Goal: Task Accomplishment & Management: Complete application form

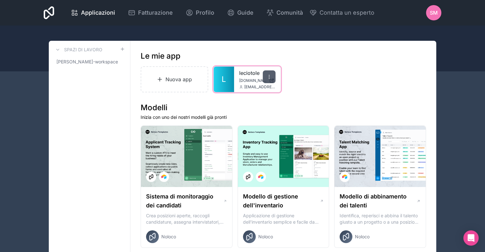
click at [265, 79] on div at bounding box center [269, 76] width 13 height 13
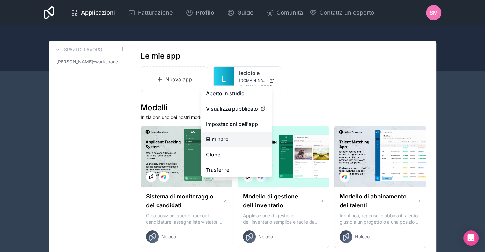
click at [235, 136] on button "Eliminare" at bounding box center [236, 139] width 71 height 15
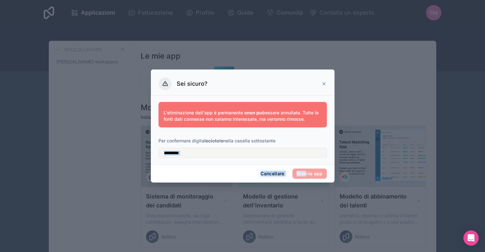
drag, startPoint x: 248, startPoint y: 159, endPoint x: 305, endPoint y: 174, distance: 58.3
click at [305, 174] on div "Sei sicuro? L'eliminazione dell'app è permanente e non può essere annullata. Tu…" at bounding box center [243, 125] width 184 height 113
click at [305, 174] on span "Elimina app" at bounding box center [309, 174] width 34 height 10
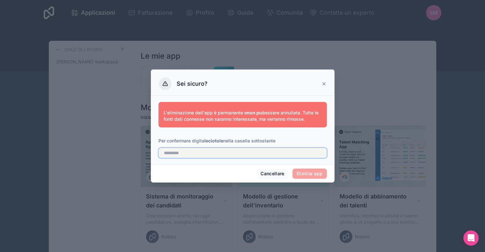
click at [220, 152] on input "text" at bounding box center [242, 153] width 168 height 10
type input "*********"
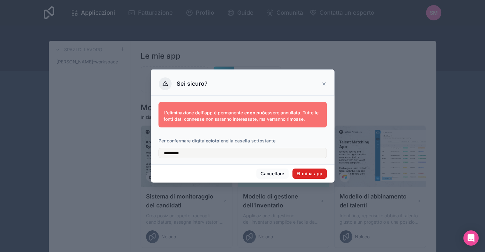
click at [322, 176] on button "Elimina app" at bounding box center [309, 174] width 34 height 10
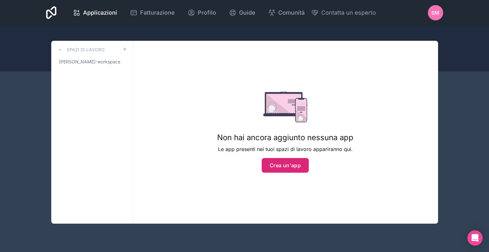
click at [284, 162] on font "Crea un'app" at bounding box center [285, 165] width 31 height 6
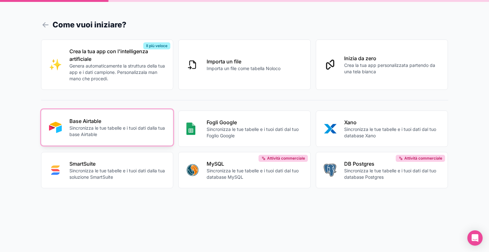
click at [130, 136] on p "Sincronizza le tue tabelle e i tuoi dati dalla tua base Airtable" at bounding box center [117, 131] width 96 height 13
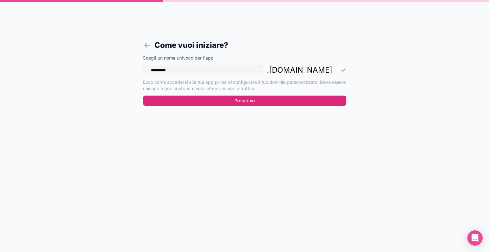
click at [261, 106] on button "Prossimo" at bounding box center [245, 101] width 204 height 10
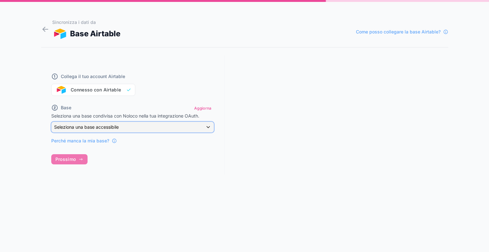
click at [86, 130] on div "Seleziona una base accessibile" at bounding box center [133, 127] width 162 height 10
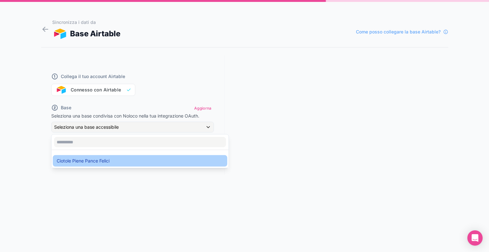
click at [78, 163] on font "Ciotole Piene Pance Felici" at bounding box center [83, 160] width 53 height 5
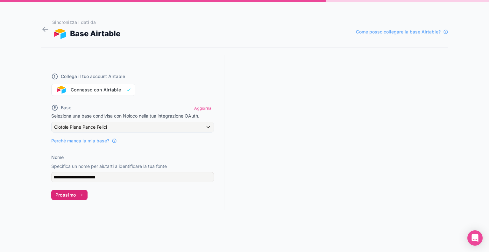
click at [76, 195] on button "Prossimo" at bounding box center [69, 195] width 37 height 10
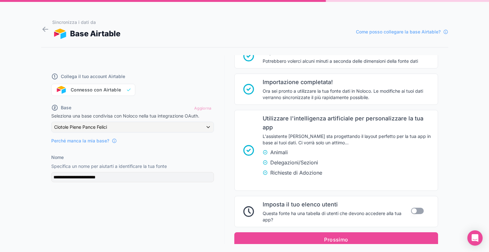
scroll to position [98, 0]
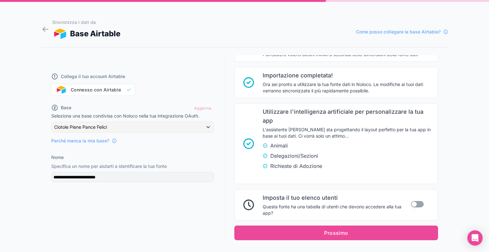
click at [417, 201] on button "Usa impostazione" at bounding box center [417, 204] width 13 height 6
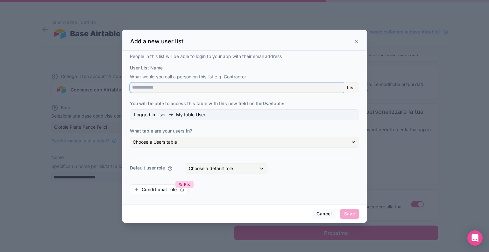
click at [198, 88] on input "User List Name" at bounding box center [236, 88] width 213 height 10
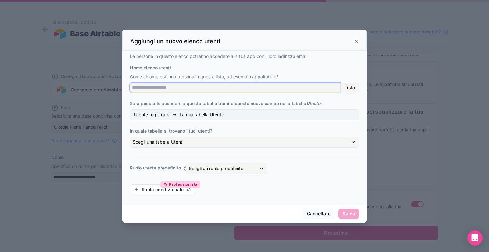
click at [254, 89] on input "Nome elenco utenti" at bounding box center [235, 88] width 211 height 10
type input "******"
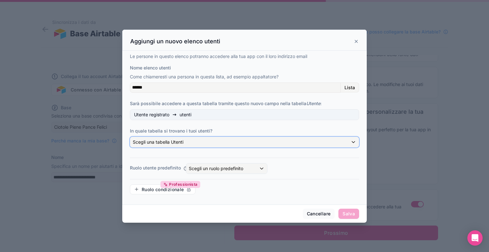
click at [155, 140] on font "Scegli una tabella Utenti" at bounding box center [158, 141] width 51 height 5
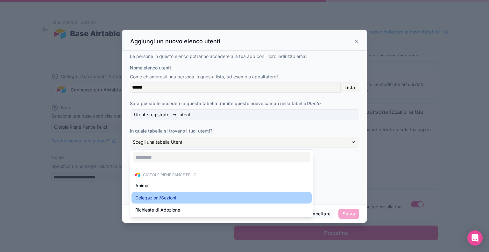
click at [155, 199] on font "Delegazioni/Sezioni" at bounding box center [155, 197] width 41 height 5
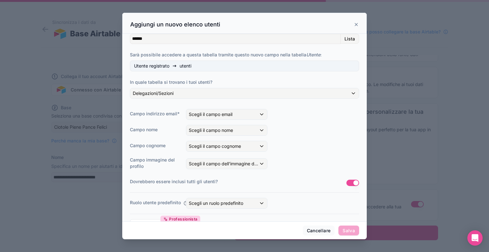
scroll to position [32, 0]
click at [259, 114] on div "Scegli il campo email" at bounding box center [226, 114] width 81 height 10
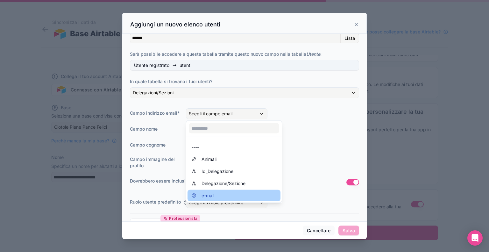
click at [242, 192] on div "e-mail" at bounding box center [233, 196] width 85 height 8
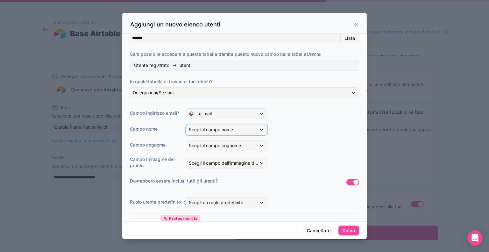
click at [242, 129] on div "Scegli il campo nome" at bounding box center [226, 130] width 81 height 10
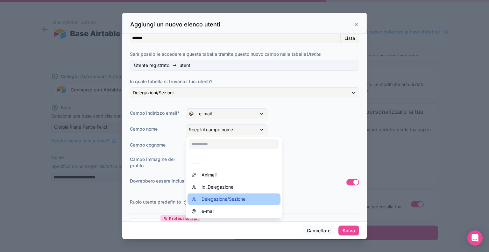
click at [231, 195] on div "Delegazione/Sezione" at bounding box center [234, 198] width 93 height 11
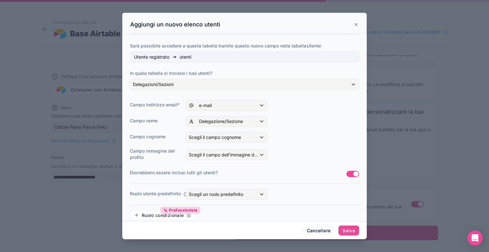
scroll to position [41, 0]
click at [236, 140] on div "Scegli il campo cognome" at bounding box center [226, 137] width 81 height 10
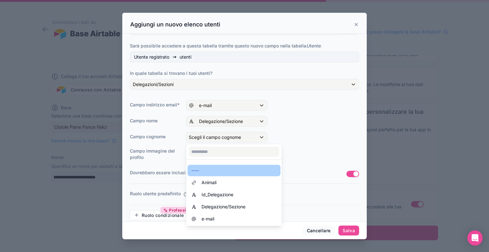
click at [206, 170] on div "----" at bounding box center [233, 171] width 85 height 8
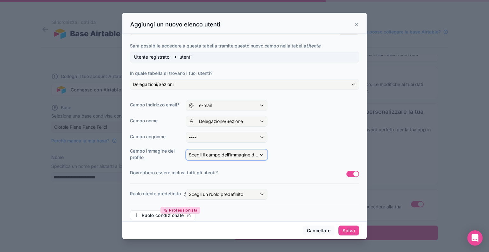
click at [202, 156] on font "Scegli il campo dell'immagine del profilo" at bounding box center [230, 154] width 83 height 5
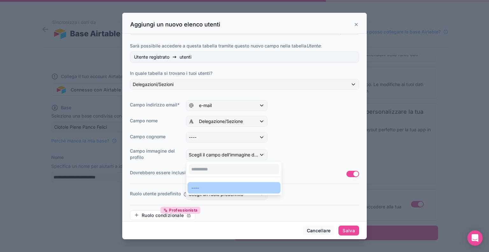
click at [195, 185] on font "----" at bounding box center [195, 187] width 8 height 5
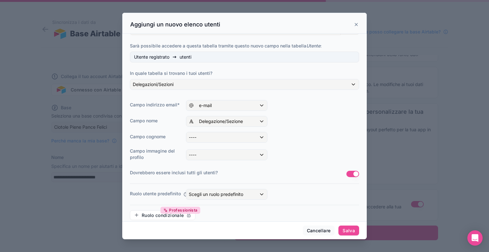
scroll to position [48, 0]
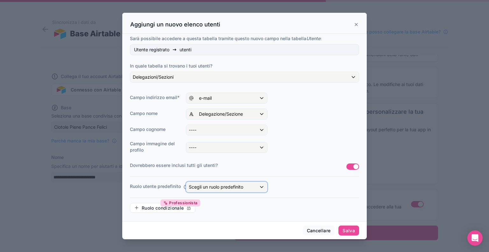
click at [237, 185] on font "Scegli un ruolo predefinito" at bounding box center [216, 186] width 54 height 5
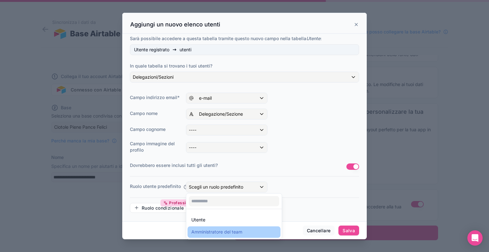
click at [233, 234] on font "Amministratore del team" at bounding box center [216, 232] width 51 height 8
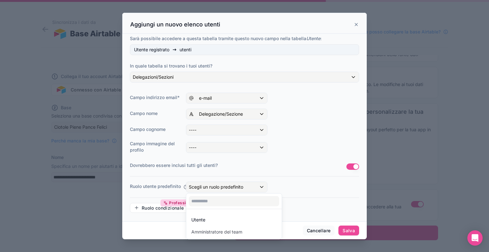
click at [253, 186] on div at bounding box center [244, 126] width 245 height 227
click at [239, 184] on font "Scegli un ruolo predefinito" at bounding box center [216, 186] width 54 height 5
click at [203, 219] on font "Utente" at bounding box center [198, 219] width 14 height 5
click at [348, 231] on font "Salva" at bounding box center [349, 230] width 12 height 5
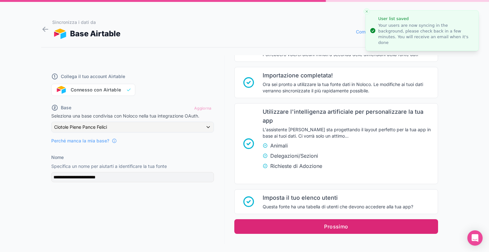
click at [330, 223] on font "Prossimo" at bounding box center [336, 226] width 24 height 6
